Goal: Book appointment/travel/reservation

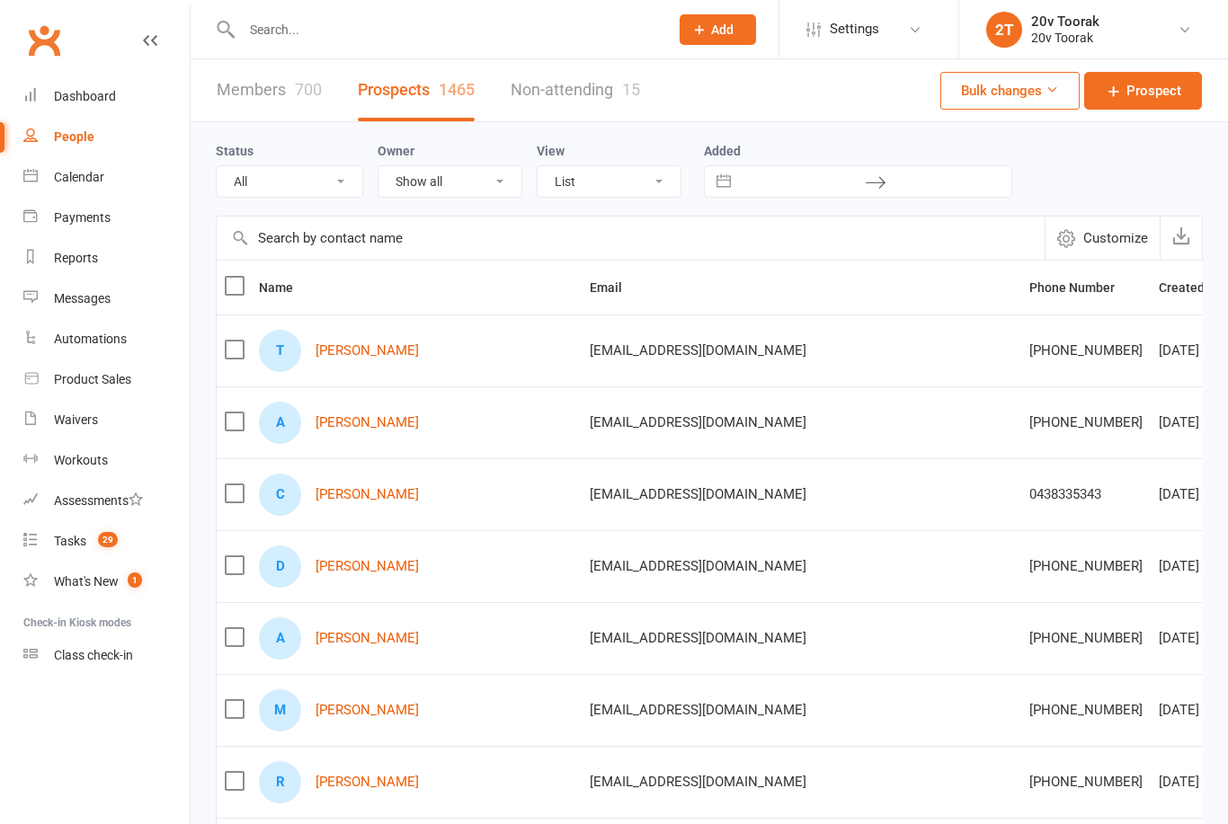
select select "100"
click at [105, 184] on link "Calendar" at bounding box center [106, 177] width 166 height 40
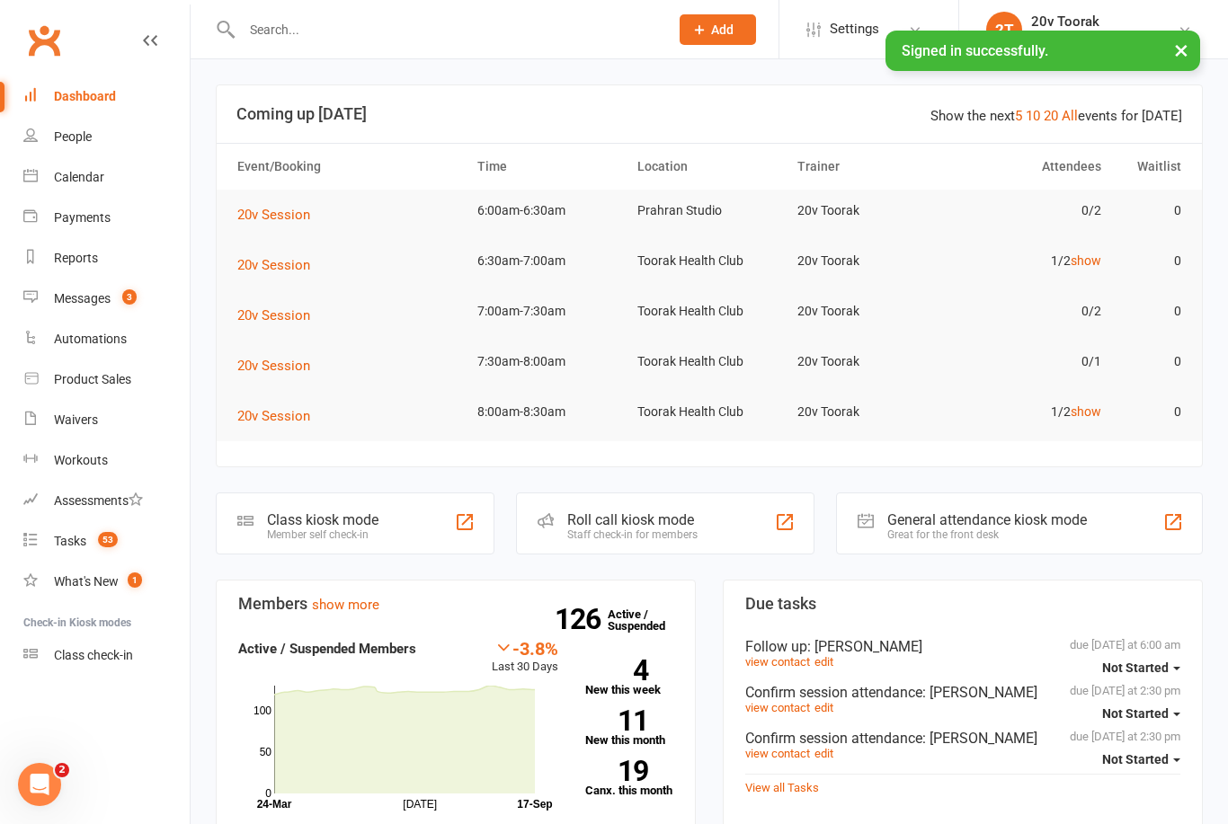
click at [101, 176] on div "Calendar" at bounding box center [79, 177] width 50 height 14
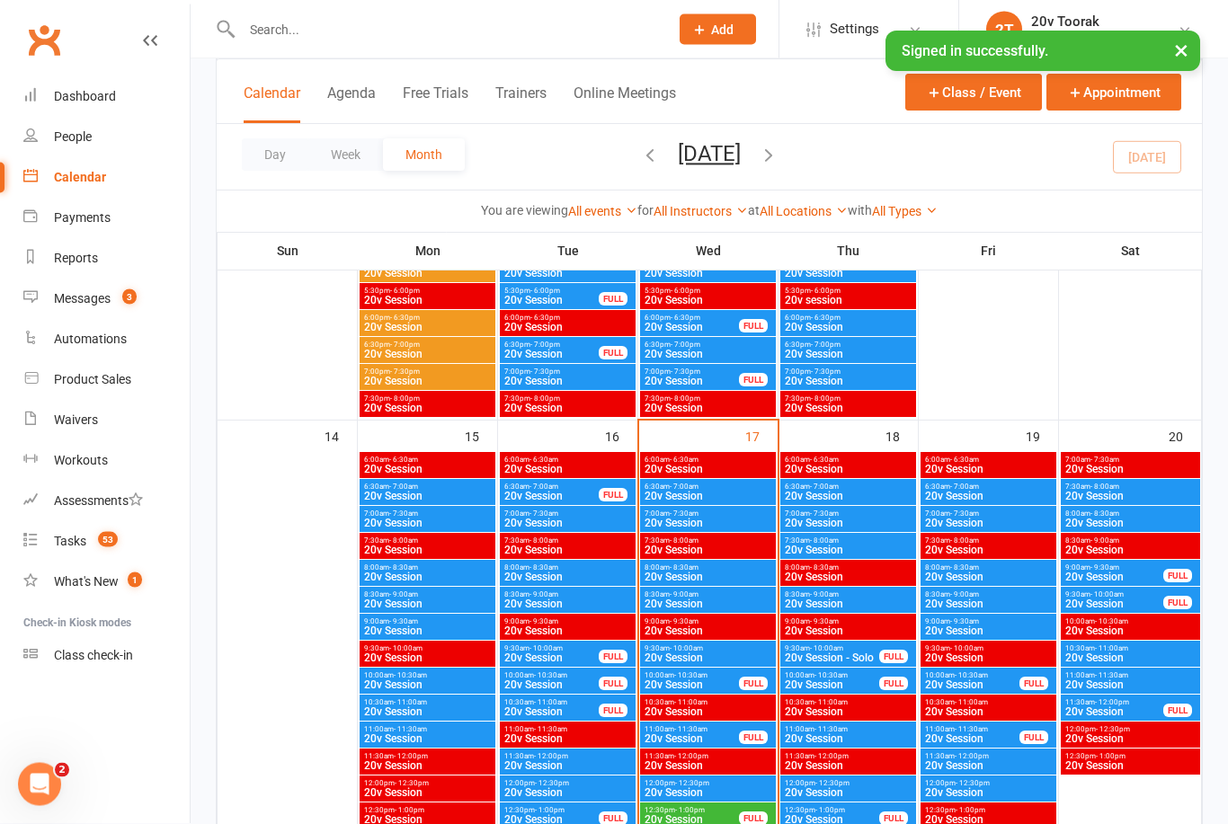
scroll to position [1625, 0]
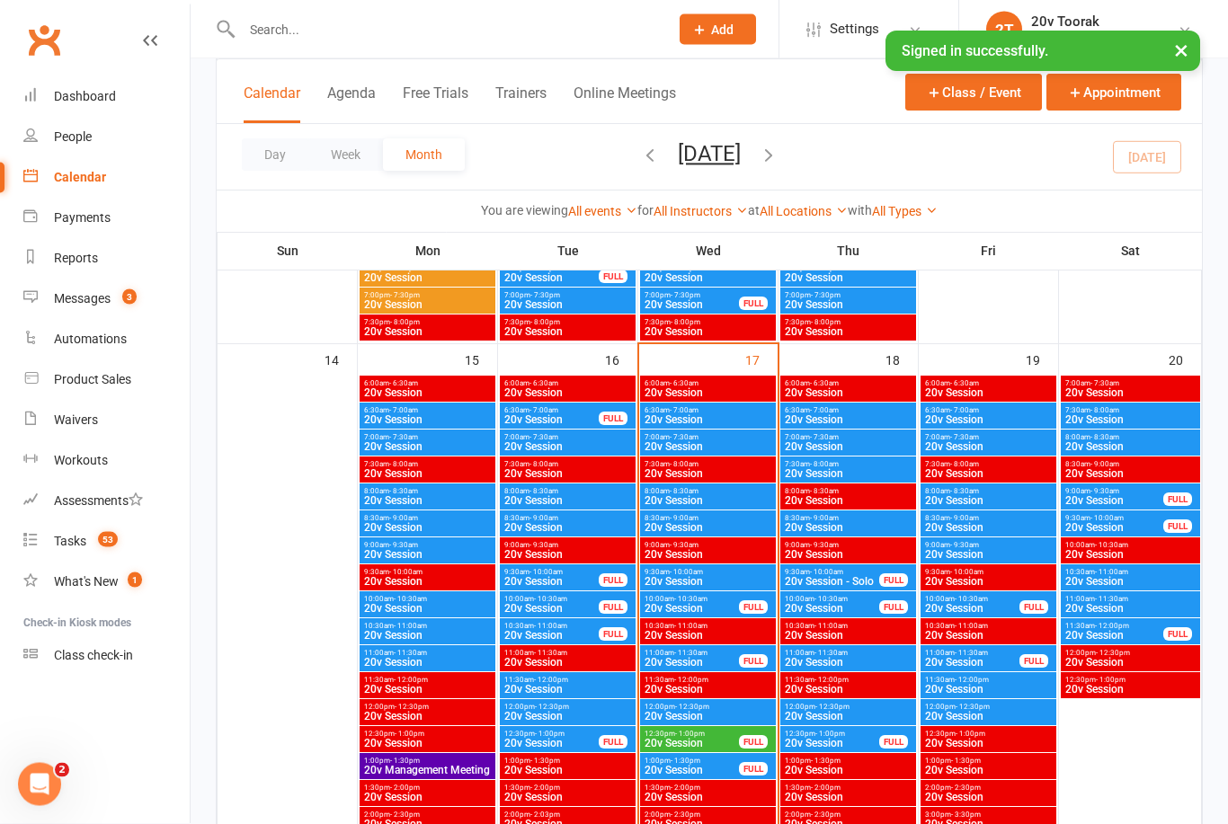
click at [747, 420] on span "20v Session" at bounding box center [707, 420] width 129 height 11
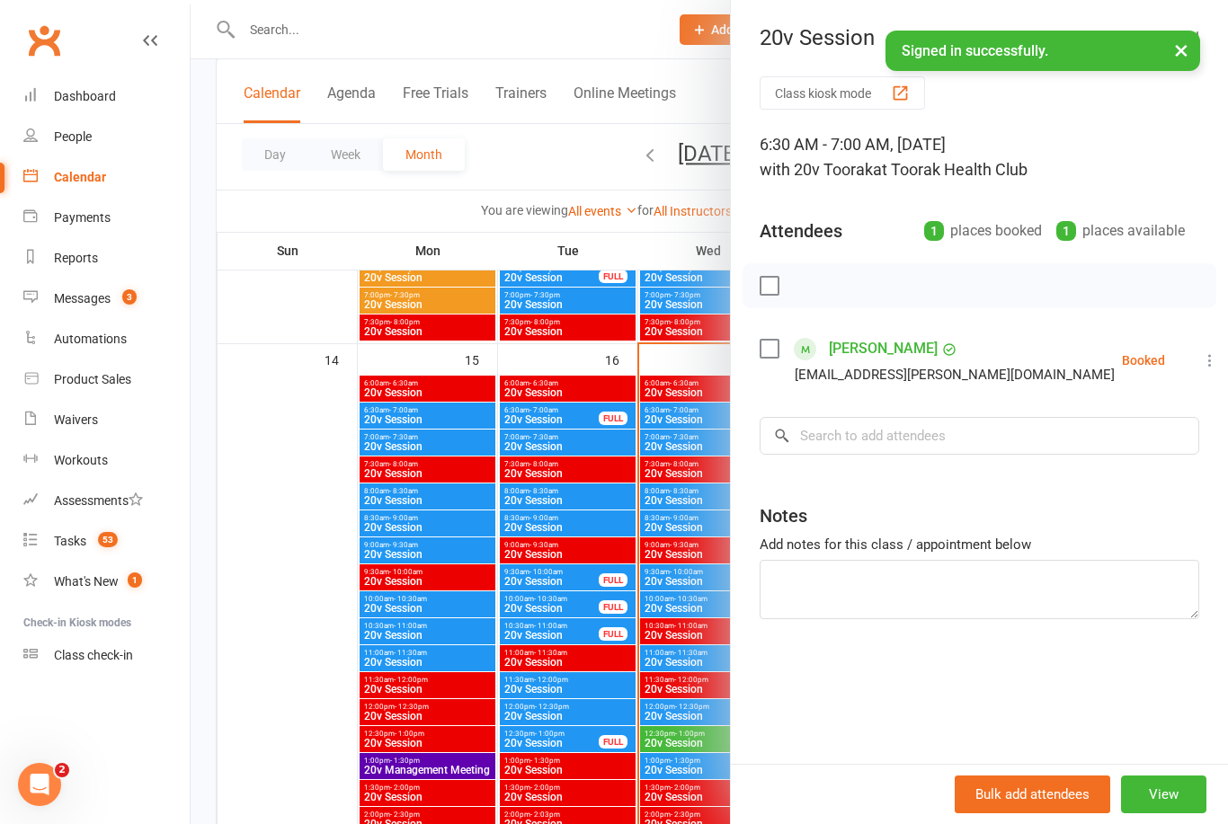
click at [324, 694] on div at bounding box center [709, 412] width 1037 height 824
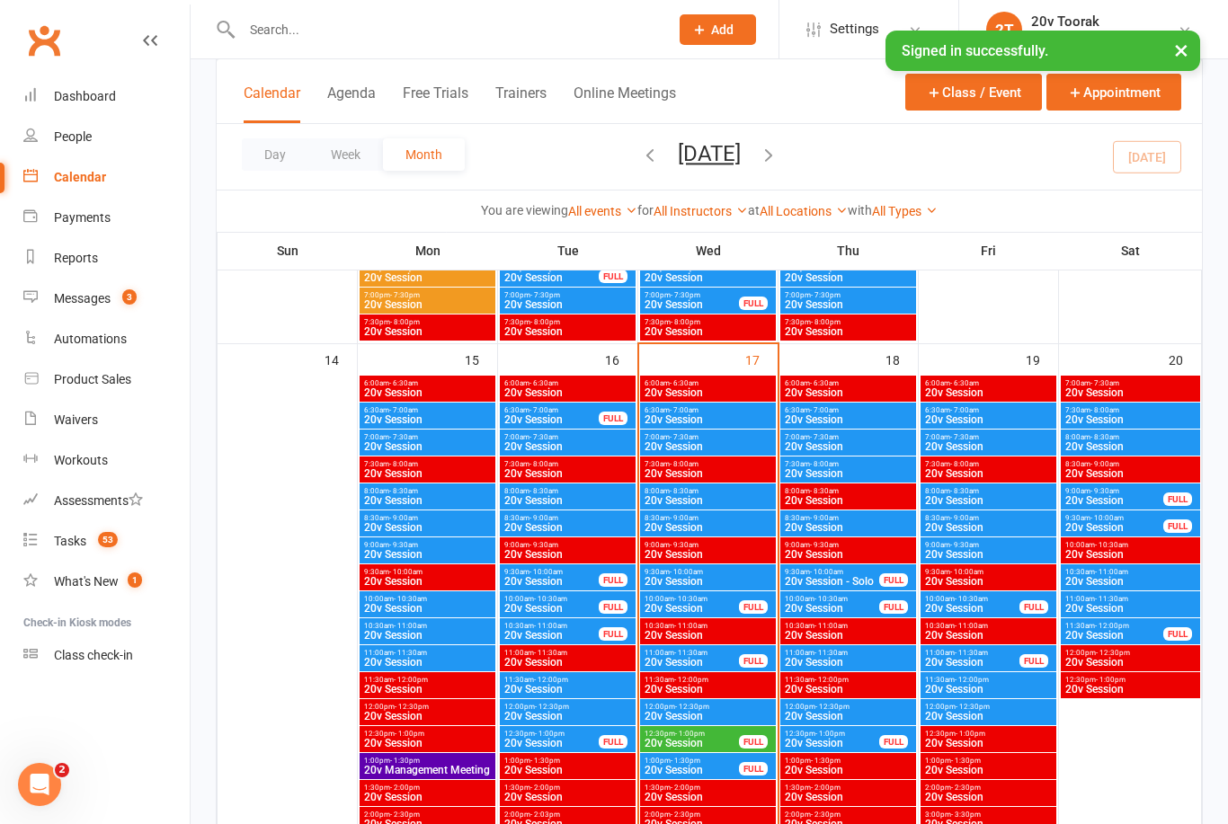
click at [706, 439] on span "7:00am - 7:30am" at bounding box center [707, 437] width 129 height 8
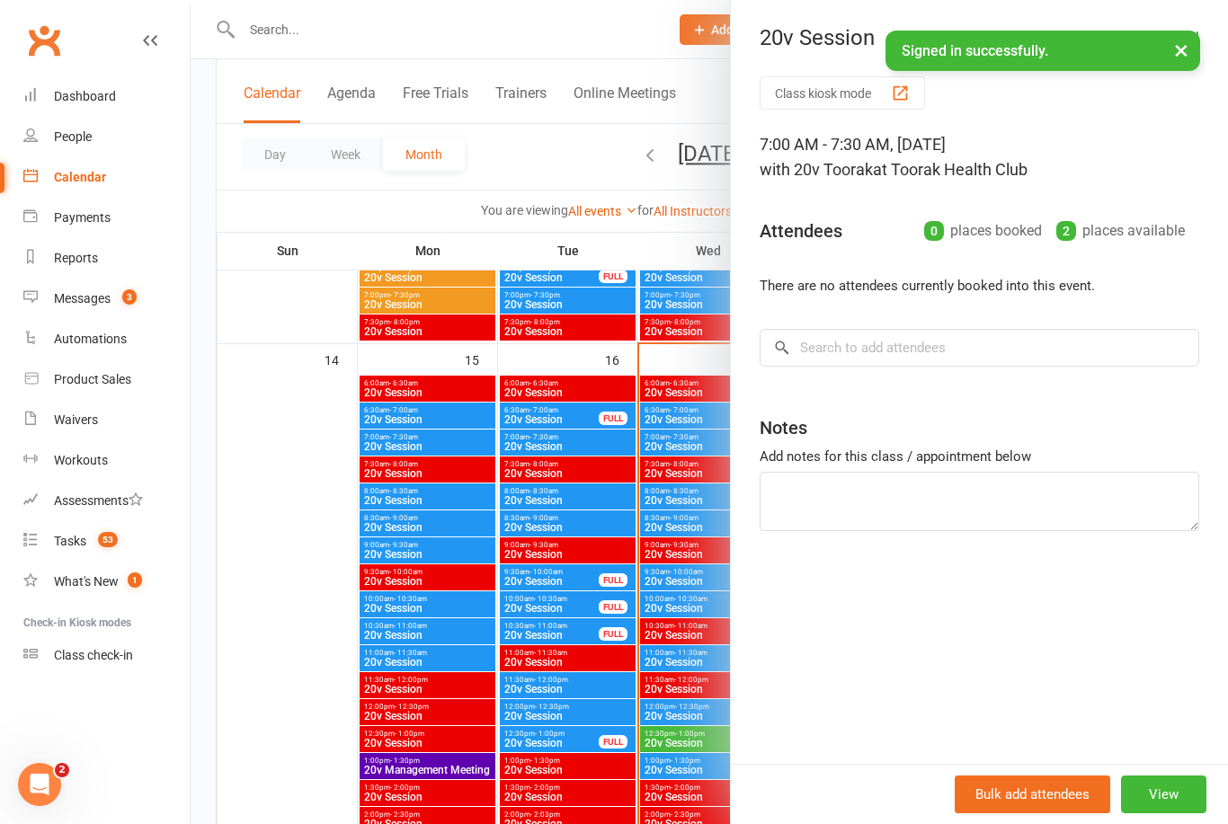
click at [304, 586] on div at bounding box center [709, 412] width 1037 height 824
